Goal: Transaction & Acquisition: Purchase product/service

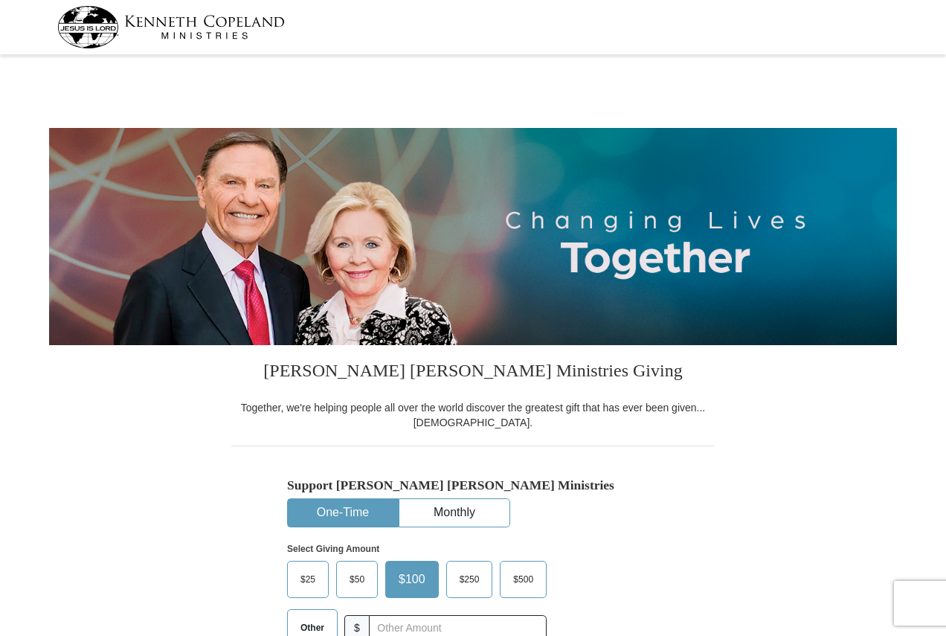
select select "PA"
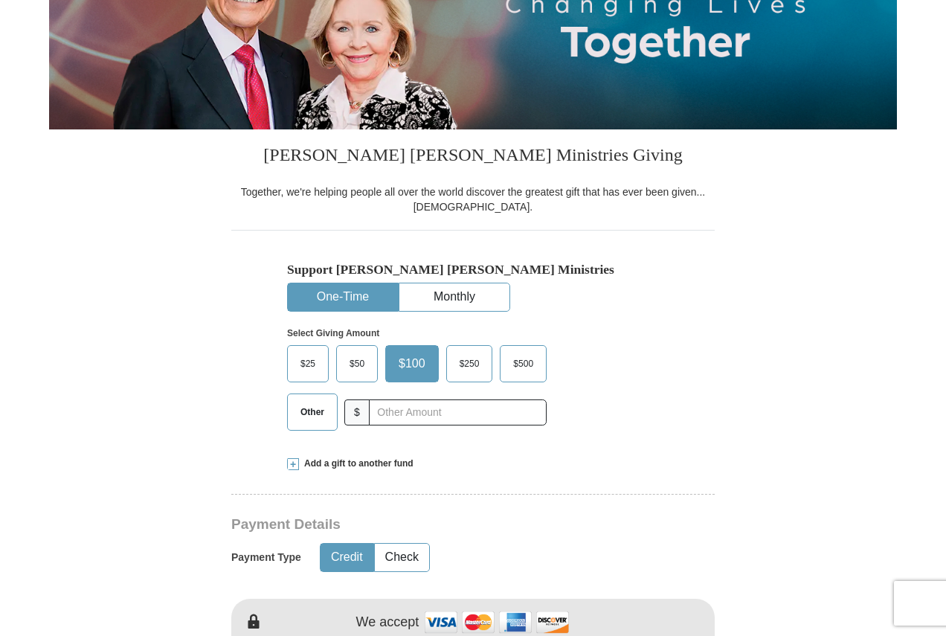
scroll to position [223, 0]
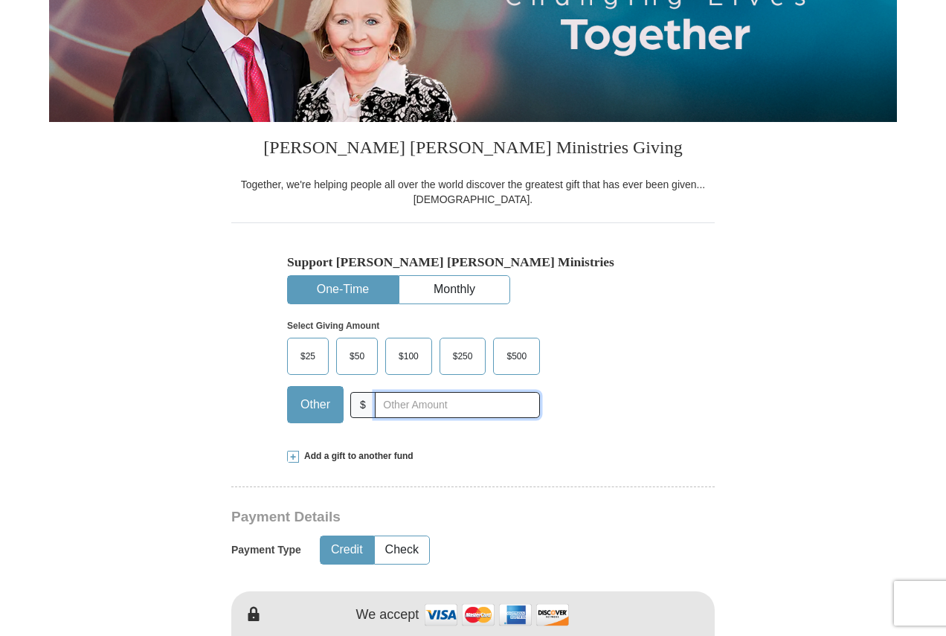
click at [442, 402] on input "text" at bounding box center [457, 405] width 165 height 26
type input "20"
click at [391, 558] on button "Check" at bounding box center [402, 550] width 54 height 28
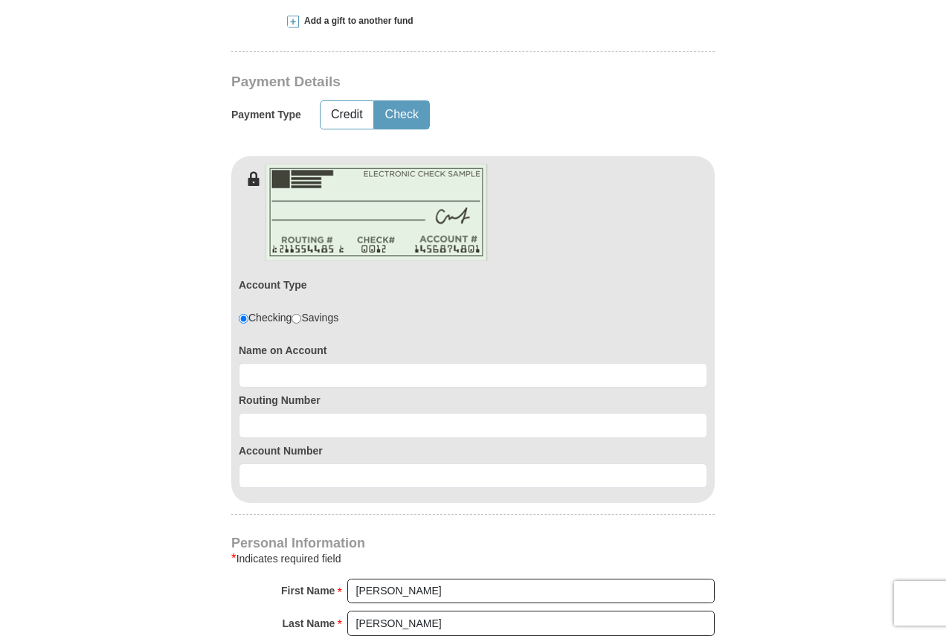
scroll to position [669, 0]
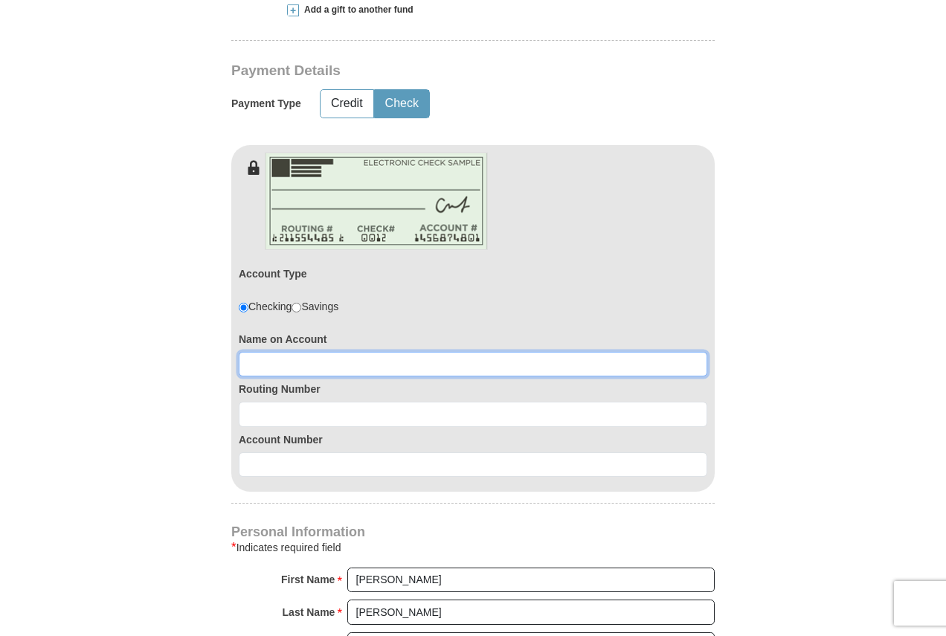
click at [386, 368] on input at bounding box center [473, 364] width 468 height 25
type input "[PERSON_NAME]"
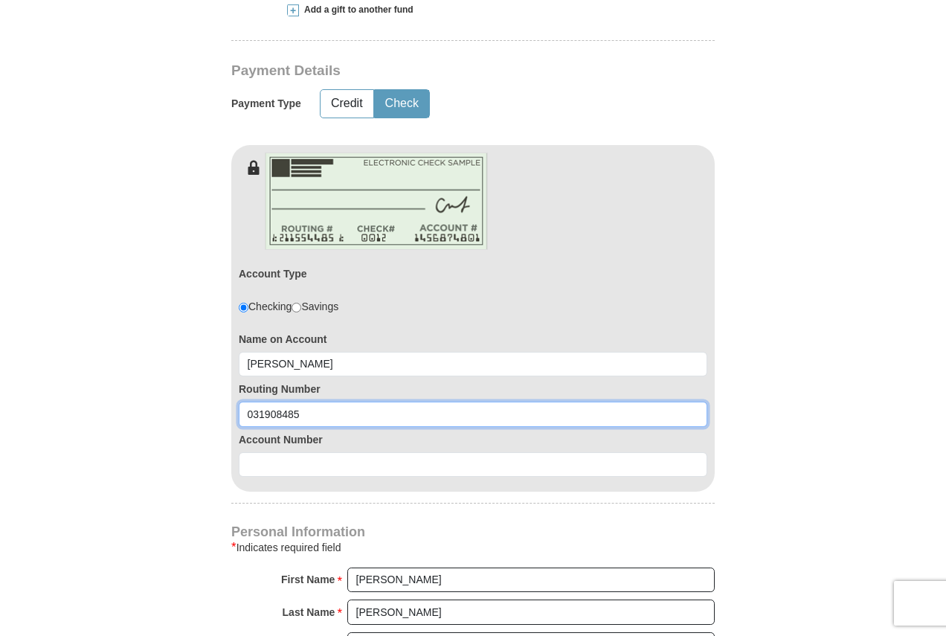
type input "031908485"
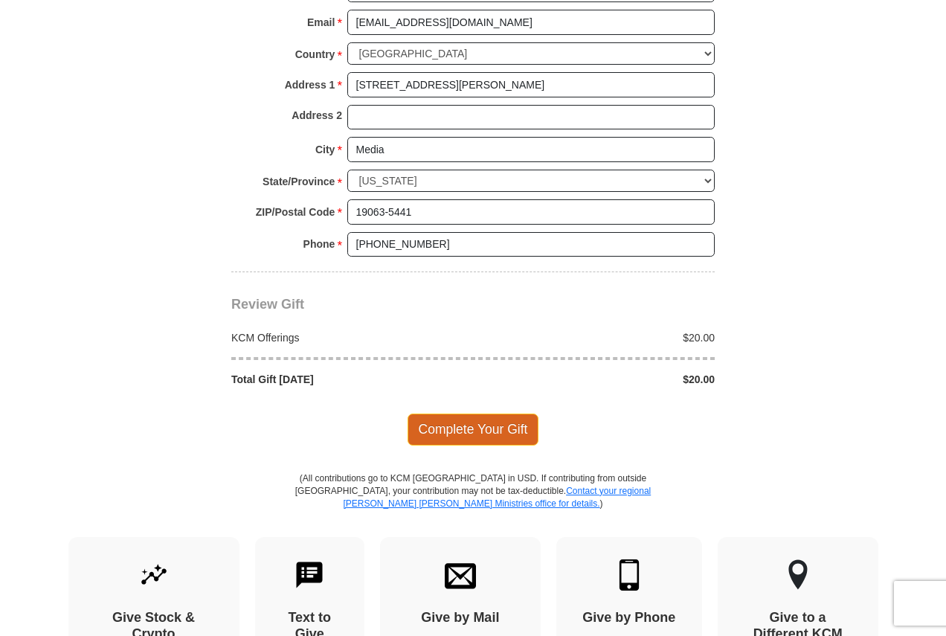
scroll to position [1338, 0]
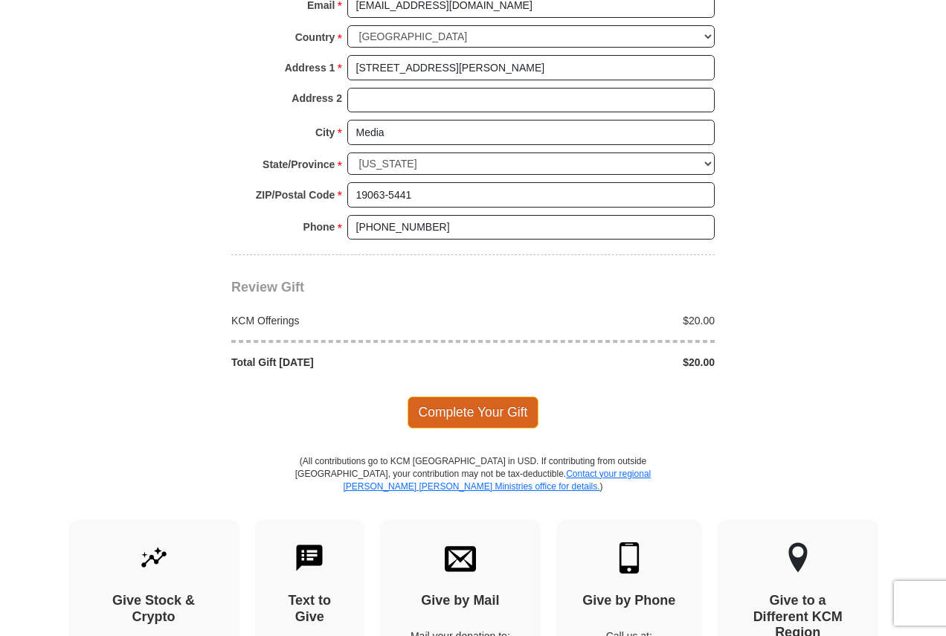
type input "0360154439"
click at [520, 410] on span "Complete Your Gift" at bounding box center [473, 411] width 132 height 31
